Goal: Contribute content: Contribute content

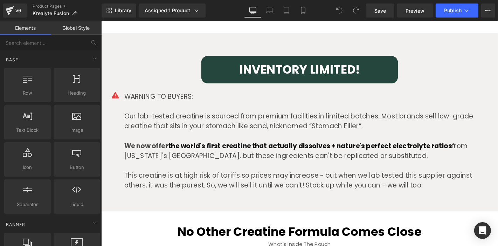
scroll to position [1707, 0]
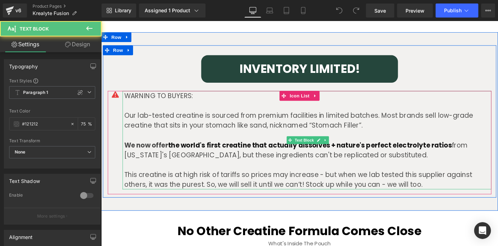
click at [328, 173] on p "To enrich screen reader interactions, please activate Accessibility in Grammarl…" at bounding box center [321, 174] width 392 height 11
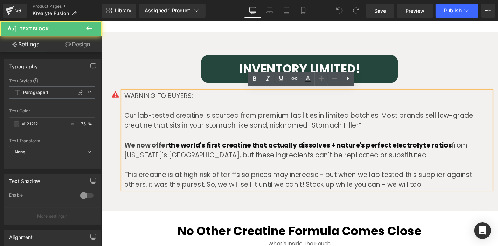
click at [401, 124] on p "Our lab-tested creatine is sourced from premium facilities in limited batches. …" at bounding box center [321, 126] width 392 height 21
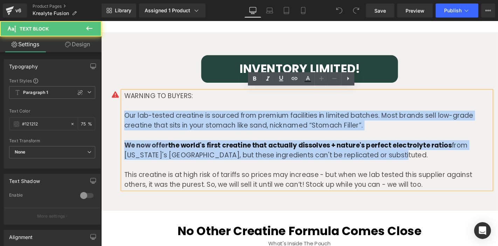
drag, startPoint x: 427, startPoint y: 166, endPoint x: 109, endPoint y: 119, distance: 321.3
click at [109, 119] on div "WARNING TO BUYERS: Our lab-tested creatine is sourced from premium facilities i…" at bounding box center [313, 147] width 410 height 105
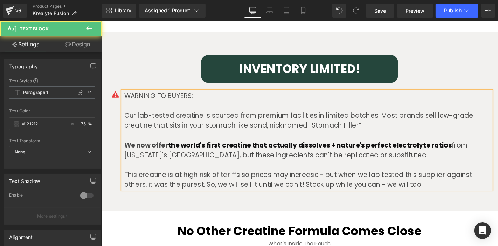
click at [427, 199] on div "WARNING TO BUYERS: Our lab-tested creatine is sourced from premium facilities i…" at bounding box center [321, 147] width 394 height 105
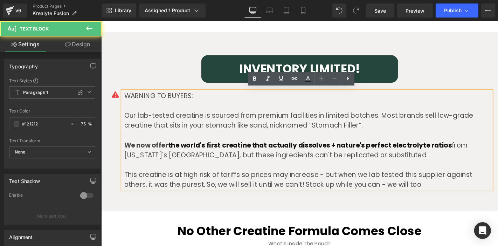
click at [455, 158] on p "We now offer the world's first creatine that actually dissolves + nature's perf…" at bounding box center [321, 158] width 392 height 21
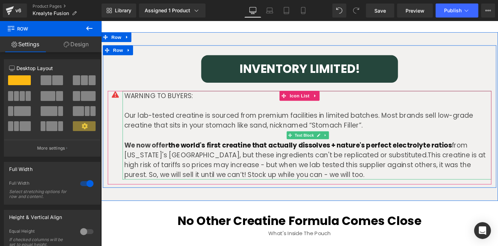
click at [269, 134] on p "Our lab-tested creatine is sourced from premium facilities in limited batches. …" at bounding box center [321, 126] width 392 height 21
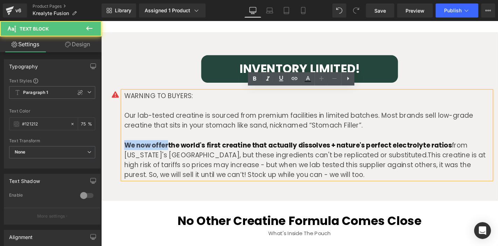
drag, startPoint x: 169, startPoint y: 150, endPoint x: 102, endPoint y: 143, distance: 67.3
click at [103, 143] on div "INVENTORY LIMITED! Heading Row Icon WARNING TO BUYERS: Our lab-tested creatine …" at bounding box center [313, 126] width 420 height 138
click at [200, 137] on p "To enrich screen reader interactions, please activate Accessibility in Grammarl…" at bounding box center [321, 142] width 392 height 11
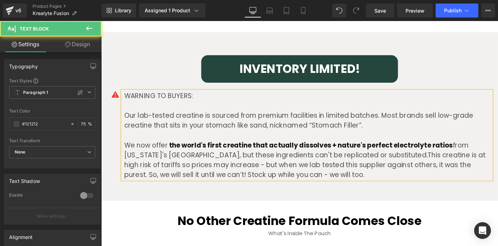
click at [355, 126] on p "Our lab-tested creatine is sourced from premium facilities in limited batches. …" at bounding box center [321, 126] width 392 height 21
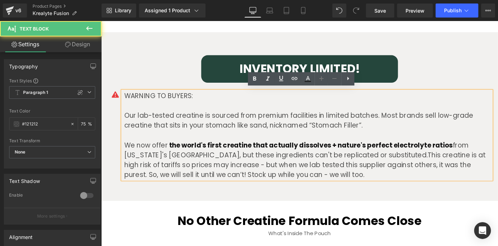
click at [279, 128] on p "Our lab-tested creatine is sourced from premium facilities in limited batches. …" at bounding box center [321, 126] width 392 height 21
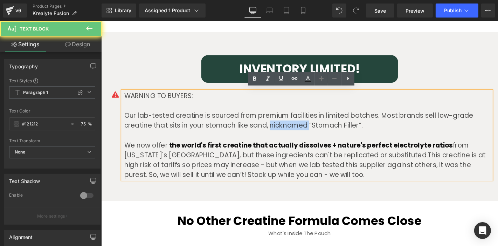
click at [279, 128] on p "Our lab-tested creatine is sourced from premium facilities in limited batches. …" at bounding box center [321, 126] width 392 height 21
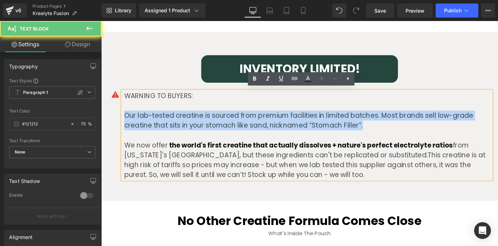
click at [279, 128] on p "Our lab-tested creatine is sourced from premium facilities in limited batches. …" at bounding box center [321, 126] width 392 height 21
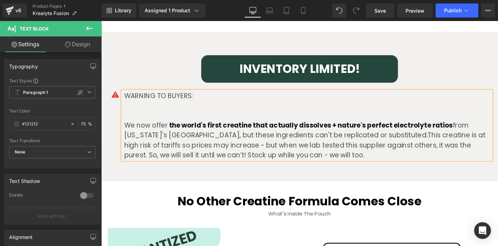
click at [279, 128] on div "WARNING TO BUYERS: We now offer the world's first creatine that actually dissol…" at bounding box center [321, 132] width 394 height 74
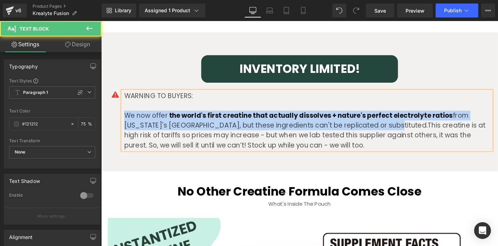
drag, startPoint x: 370, startPoint y: 131, endPoint x: 106, endPoint y: 119, distance: 263.9
click at [108, 119] on div "WARNING TO BUYERS: We now offer the world's first creatine that actually dissol…" at bounding box center [313, 126] width 410 height 63
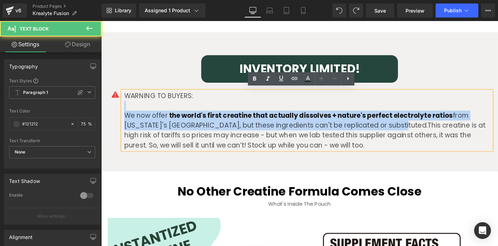
drag, startPoint x: 373, startPoint y: 126, endPoint x: 102, endPoint y: 111, distance: 270.7
click at [103, 111] on div "INVENTORY LIMITED! Heading Row Icon WARNING TO BUYERS: We now offer the world's…" at bounding box center [313, 110] width 420 height 106
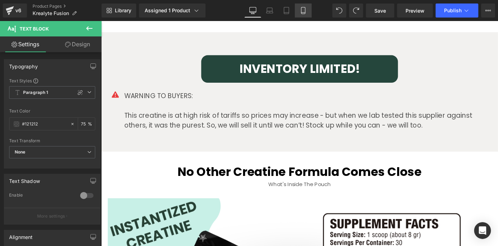
click at [306, 7] on link "Mobile" at bounding box center [303, 11] width 17 height 14
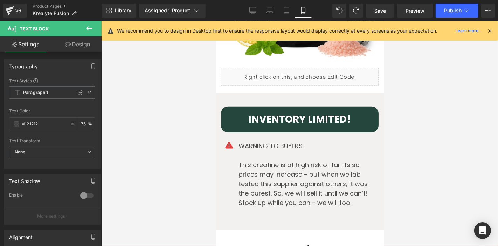
scroll to position [2518, 0]
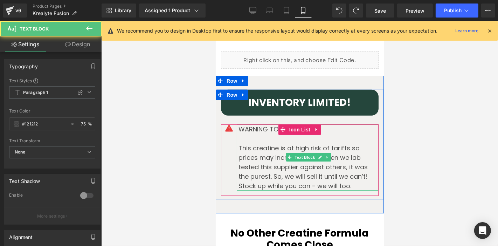
click at [296, 143] on span "This creatine is at high risk of tariffs so prices may increase - but when we l…" at bounding box center [302, 166] width 129 height 47
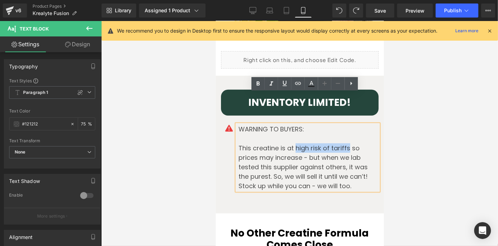
drag, startPoint x: 292, startPoint y: 118, endPoint x: 346, endPoint y: 116, distance: 54.0
click at [346, 143] on span "This creatine is at high risk of tariffs so prices may increase - but when we l…" at bounding box center [302, 166] width 129 height 47
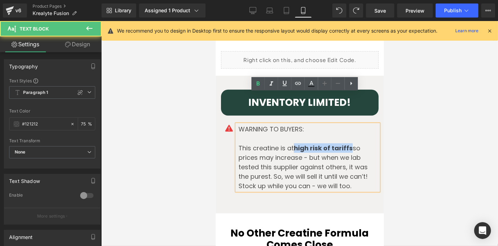
drag, startPoint x: 348, startPoint y: 115, endPoint x: 293, endPoint y: 116, distance: 55.7
click at [293, 143] on strong "high risk of tariffs" at bounding box center [322, 147] width 59 height 9
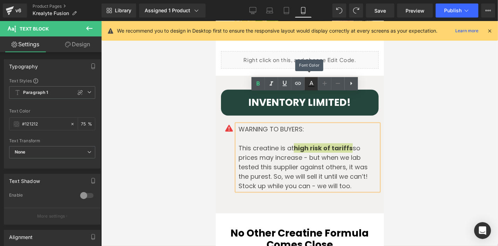
click at [306, 86] on link at bounding box center [311, 83] width 13 height 13
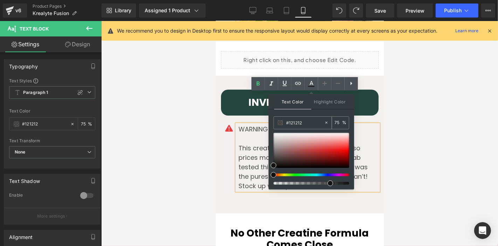
click at [305, 119] on input "#121212" at bounding box center [305, 123] width 38 height 8
click at [339, 120] on input "75" at bounding box center [338, 123] width 8 height 8
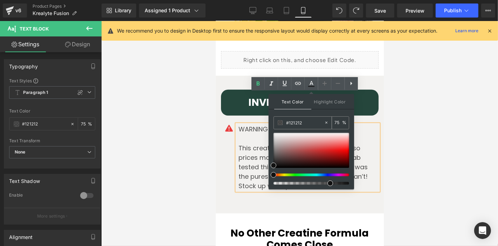
type input "7"
type input "100"
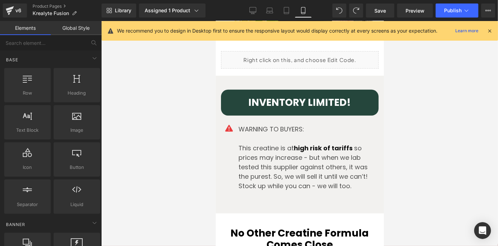
click at [434, 113] on div at bounding box center [299, 133] width 397 height 225
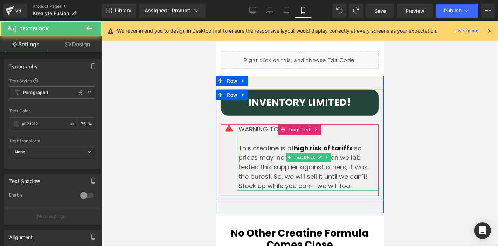
click at [314, 143] on span "so prices may increase - but when we lab tested this supplier against others, i…" at bounding box center [302, 166] width 129 height 47
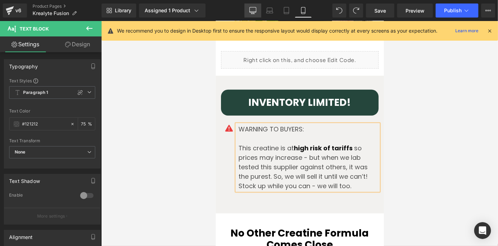
click at [250, 8] on icon at bounding box center [253, 9] width 7 height 5
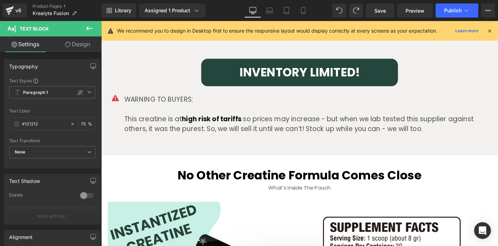
scroll to position [1703, 0]
click at [474, 13] on button "Publish" at bounding box center [457, 11] width 43 height 14
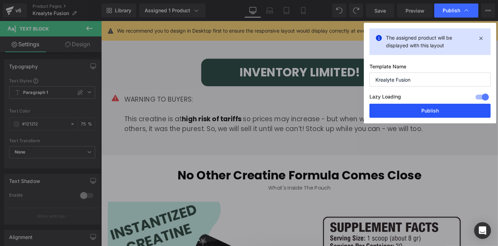
click at [391, 113] on button "Publish" at bounding box center [429, 111] width 121 height 14
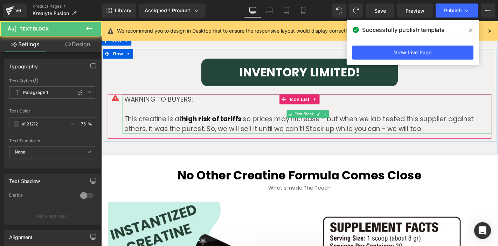
click at [222, 124] on span "high risk of tariffs" at bounding box center [219, 125] width 64 height 10
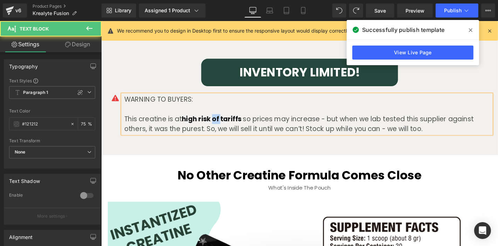
drag, startPoint x: 222, startPoint y: 124, endPoint x: 233, endPoint y: 79, distance: 45.4
click at [222, 124] on span "high risk of tariffs" at bounding box center [219, 125] width 64 height 10
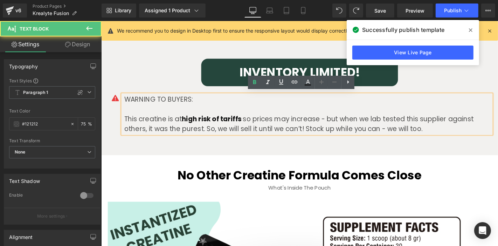
click at [399, 133] on span "so prices may increase - but when we lab tested this supplier against others, i…" at bounding box center [311, 130] width 373 height 20
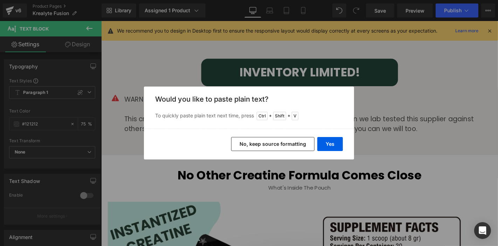
click at [292, 141] on button "No, keep source formatting" at bounding box center [272, 144] width 83 height 14
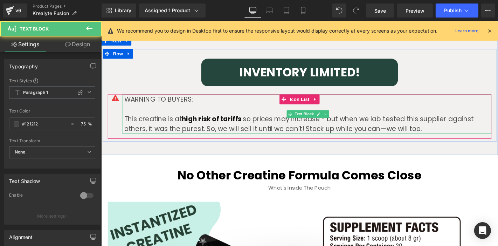
click at [406, 134] on span "we will too." at bounding box center [424, 136] width 37 height 10
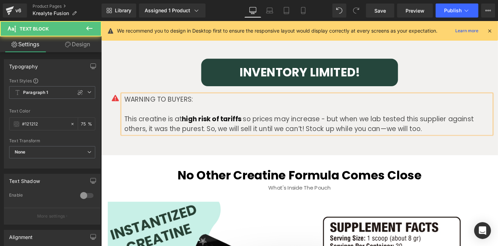
click at [340, 121] on span "so prices may increase - but when we lab tested this supplier against others, i…" at bounding box center [311, 130] width 373 height 20
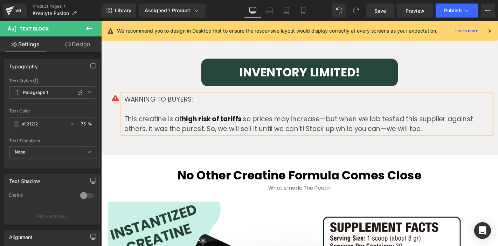
click at [281, 182] on h2 "No Other Creatine Formula Comes Close" at bounding box center [313, 185] width 410 height 15
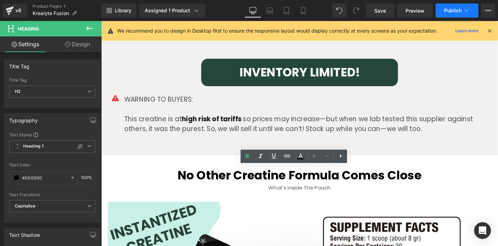
click at [453, 13] on span "Publish" at bounding box center [453, 11] width 18 height 6
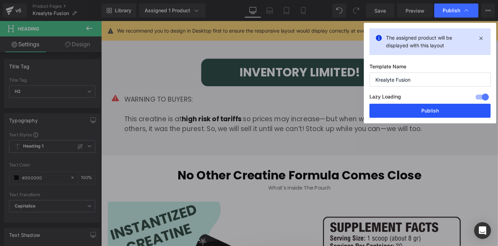
click at [421, 112] on button "Publish" at bounding box center [429, 111] width 121 height 14
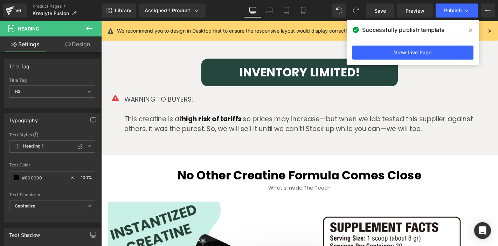
click at [278, 130] on span "so prices may increase—but when we lab tested this supplier against others, it …" at bounding box center [311, 130] width 373 height 20
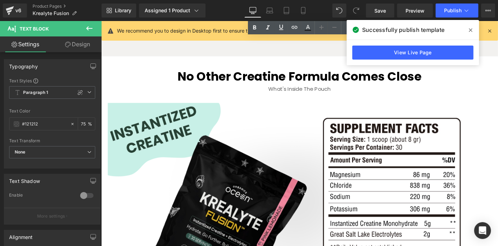
scroll to position [1794, 0]
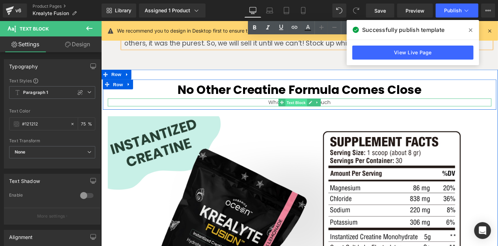
click at [297, 106] on span "Text Block" at bounding box center [308, 108] width 23 height 8
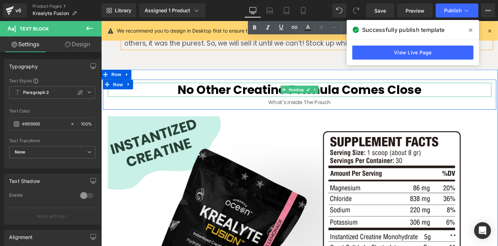
click at [305, 96] on h2 "No Other Creatine Formula Comes Close" at bounding box center [313, 93] width 410 height 15
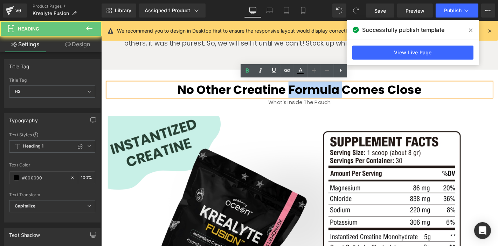
click at [305, 96] on h2 "No Other Creatine Formula Comes Close" at bounding box center [313, 93] width 410 height 15
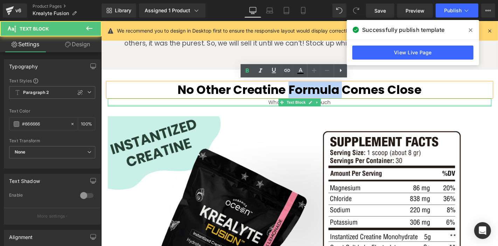
click at [271, 110] on div at bounding box center [313, 111] width 410 height 2
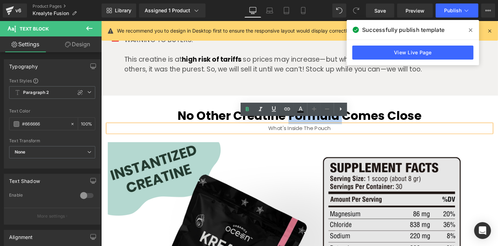
scroll to position [1766, 0]
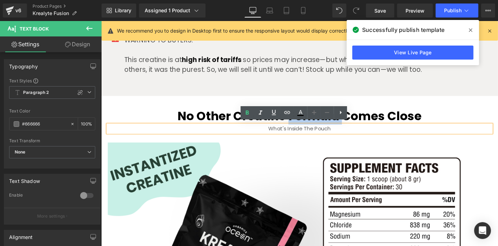
click at [220, 118] on h2 "No Other Creatine Formula Comes Close" at bounding box center [313, 121] width 410 height 15
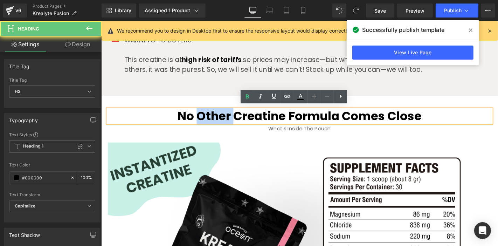
click at [220, 118] on h2 "No Other Creatine Formula Comes Close" at bounding box center [313, 121] width 410 height 15
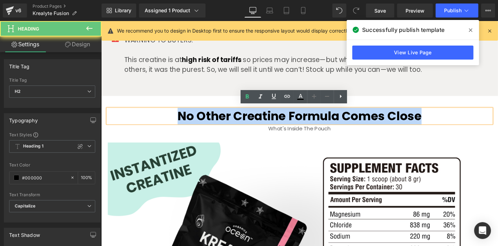
click at [220, 118] on h2 "No Other Creatine Formula Comes Close" at bounding box center [313, 121] width 410 height 15
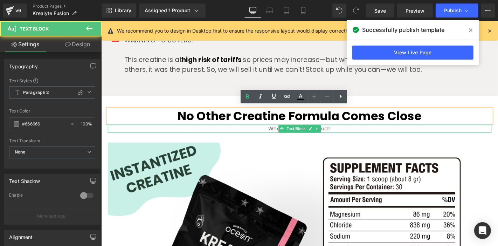
click at [258, 132] on p "What's Inside The Pouch" at bounding box center [313, 135] width 410 height 8
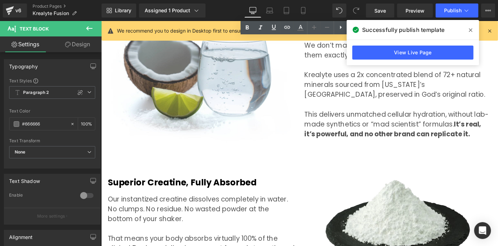
scroll to position [2170, 0]
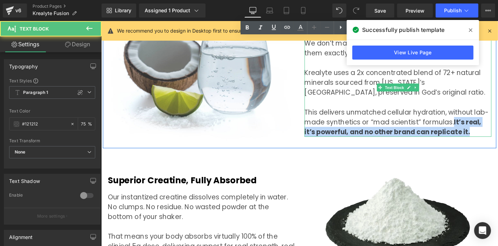
drag, startPoint x: 473, startPoint y: 121, endPoint x: 500, endPoint y: 130, distance: 28.0
click at [498, 130] on p "This delivers unmatched cellular hydration, without lab-made synthetics or “mad…" at bounding box center [418, 129] width 200 height 32
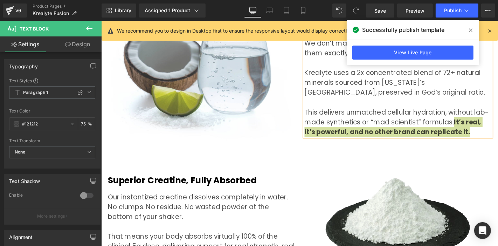
click at [466, 28] on span at bounding box center [470, 30] width 11 height 11
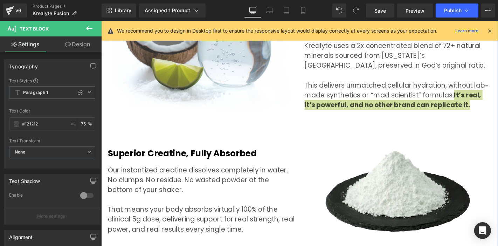
scroll to position [2199, 0]
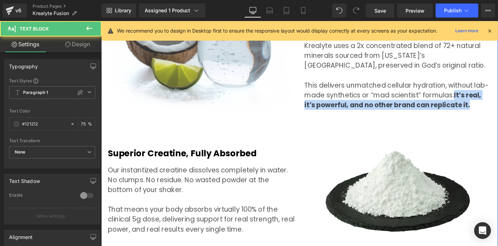
click at [486, 99] on strong "It’s real, it’s powerful, and no other brand can replicate it." at bounding box center [412, 105] width 189 height 20
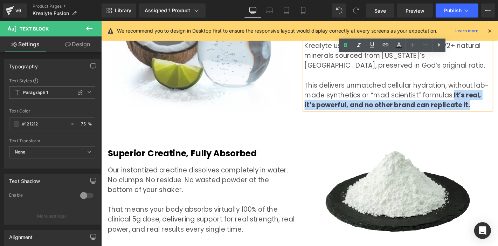
drag, startPoint x: 493, startPoint y: 102, endPoint x: 474, endPoint y: 90, distance: 22.0
click at [474, 90] on p "This delivers unmatched cellular hydration, without lab-made synthetics or “mad…" at bounding box center [418, 100] width 200 height 32
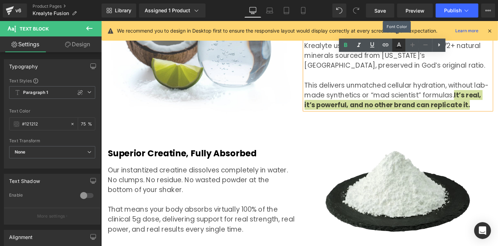
click at [396, 45] on icon at bounding box center [399, 45] width 8 height 8
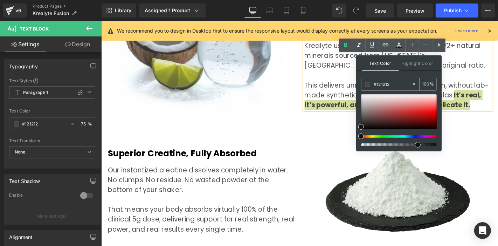
click at [426, 81] on input "100" at bounding box center [426, 84] width 8 height 8
type input "7"
type input "0"
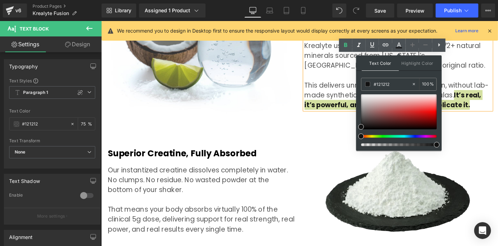
type input "100"
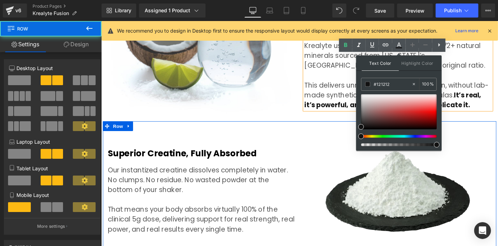
click at [305, 138] on div "Superior Creatine, Fully Absorbed Heading Our instantized creatine dissolves co…" at bounding box center [208, 202] width 210 height 135
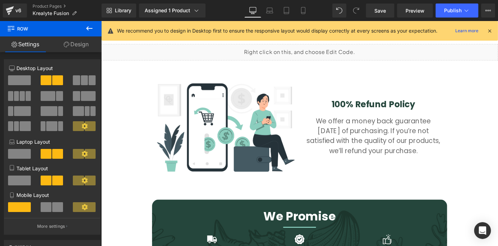
scroll to position [2515, 0]
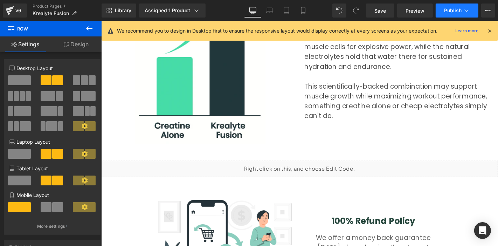
click at [439, 8] on button "Publish" at bounding box center [457, 11] width 43 height 14
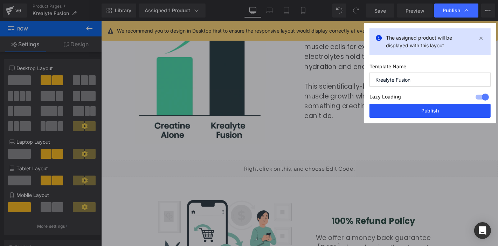
click at [385, 114] on button "Publish" at bounding box center [429, 111] width 121 height 14
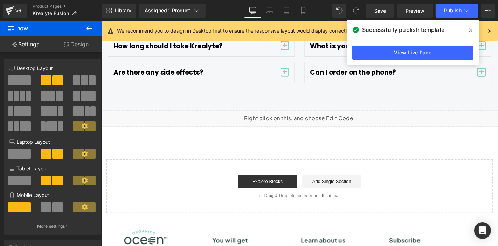
scroll to position [3033, 0]
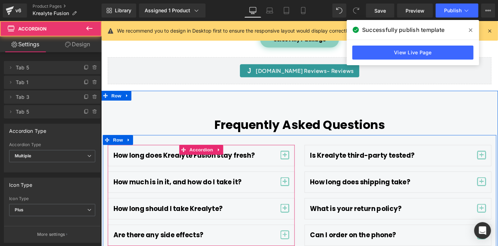
click at [297, 188] on span "button" at bounding box center [296, 192] width 9 height 9
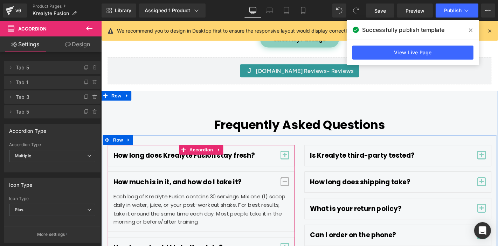
scroll to position [3053, 0]
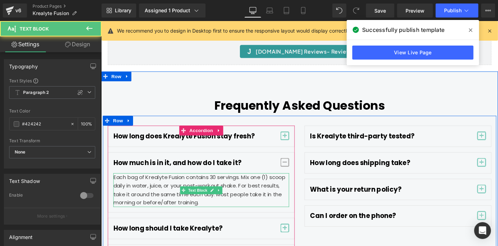
click at [258, 204] on p "Each bag of Krealyte Fusion contains 30 servings. Mix one (1) scoop daily in wa…" at bounding box center [208, 201] width 188 height 36
